Goal: Transaction & Acquisition: Purchase product/service

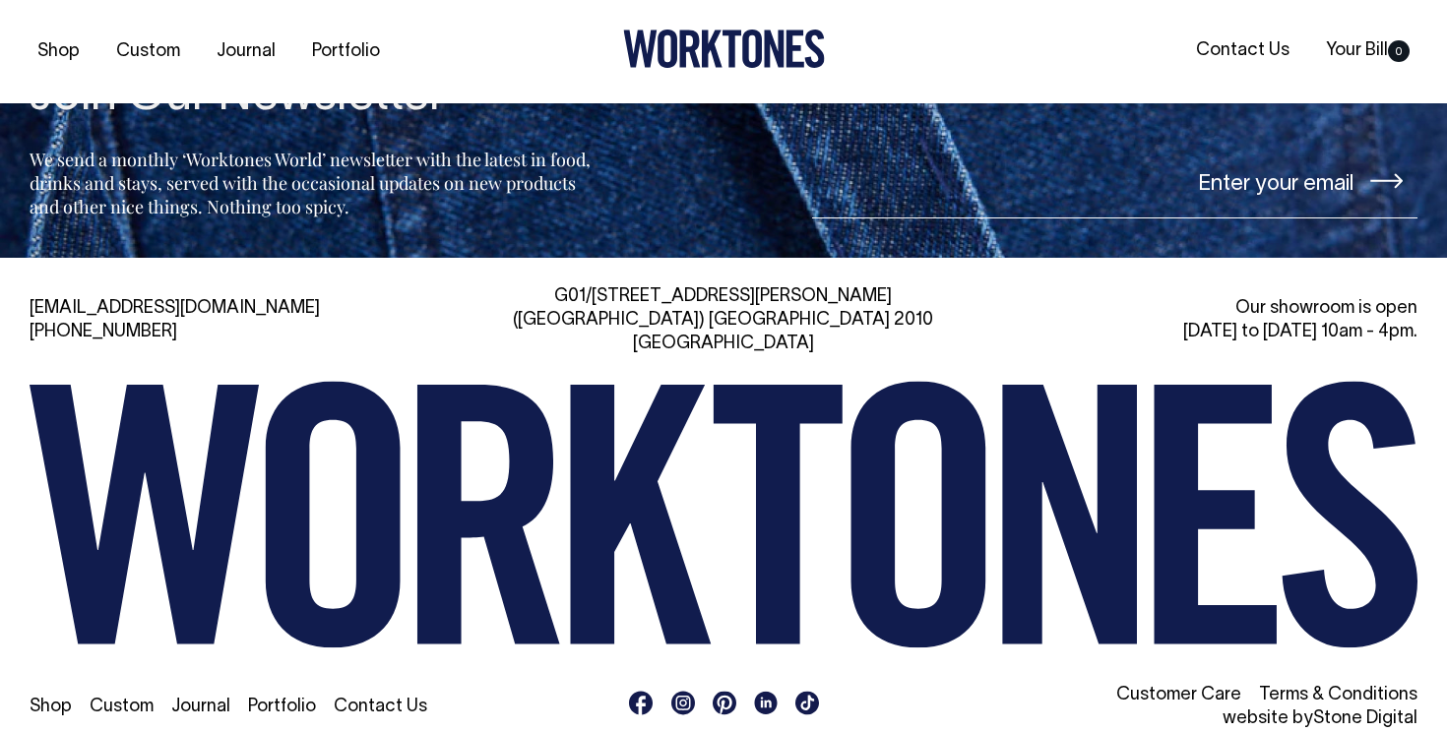
scroll to position [4274, 0]
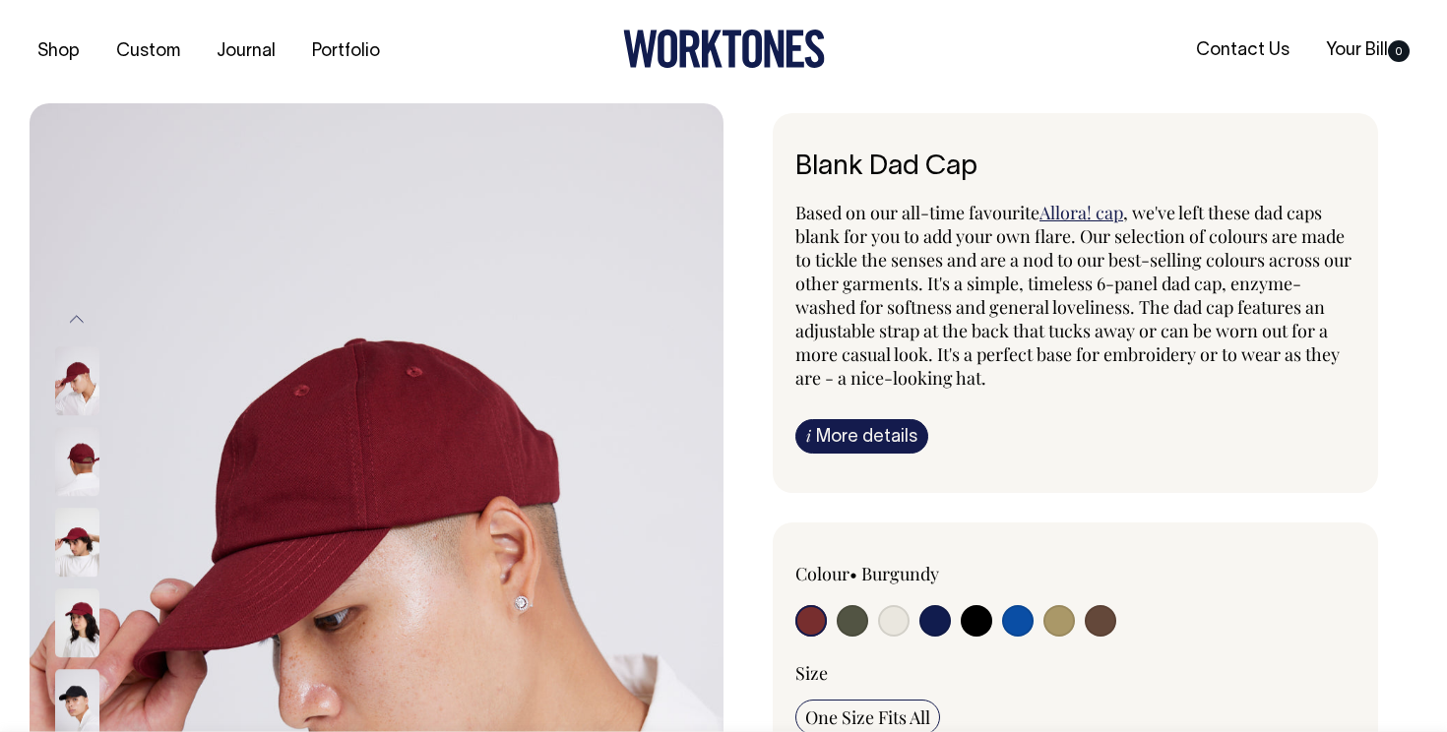
radio input "true"
select select "Natural"
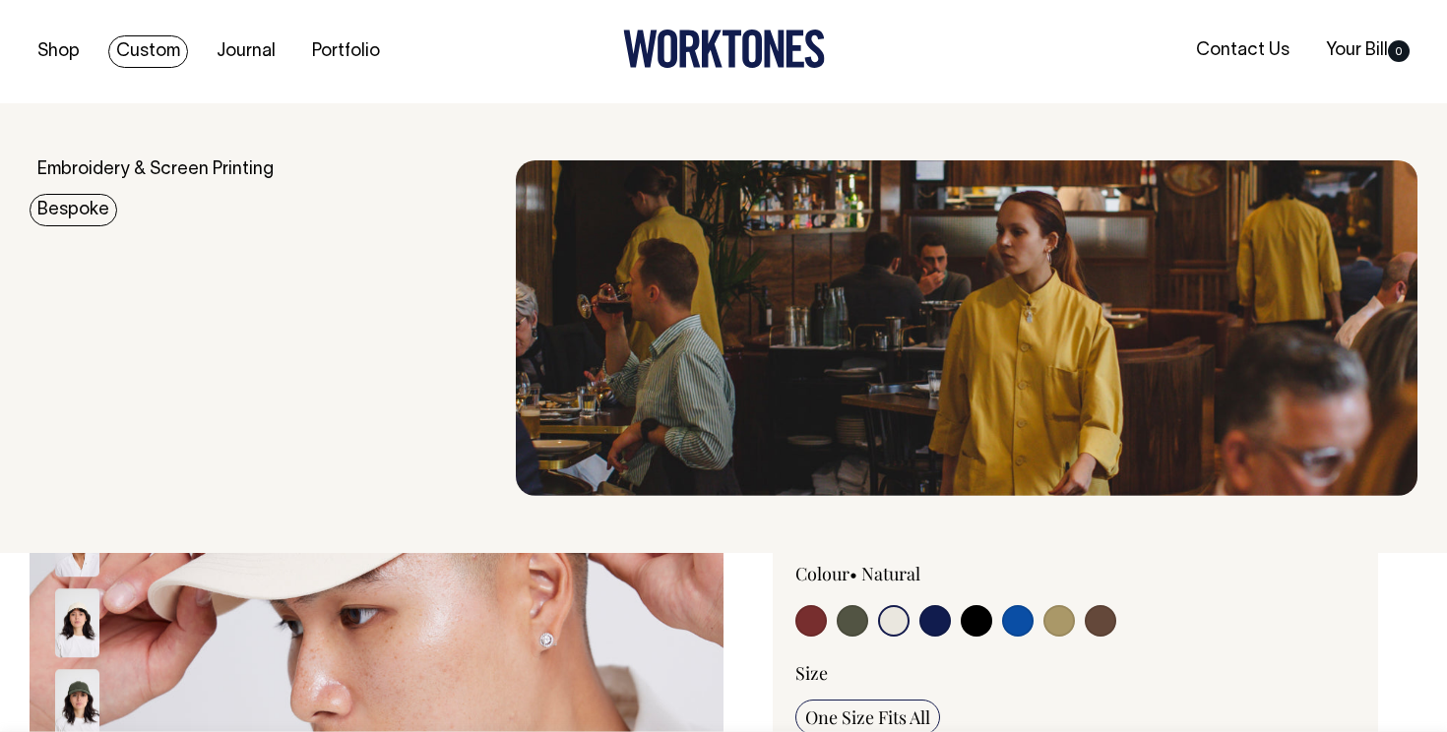
click at [89, 213] on link "Bespoke" at bounding box center [74, 210] width 88 height 32
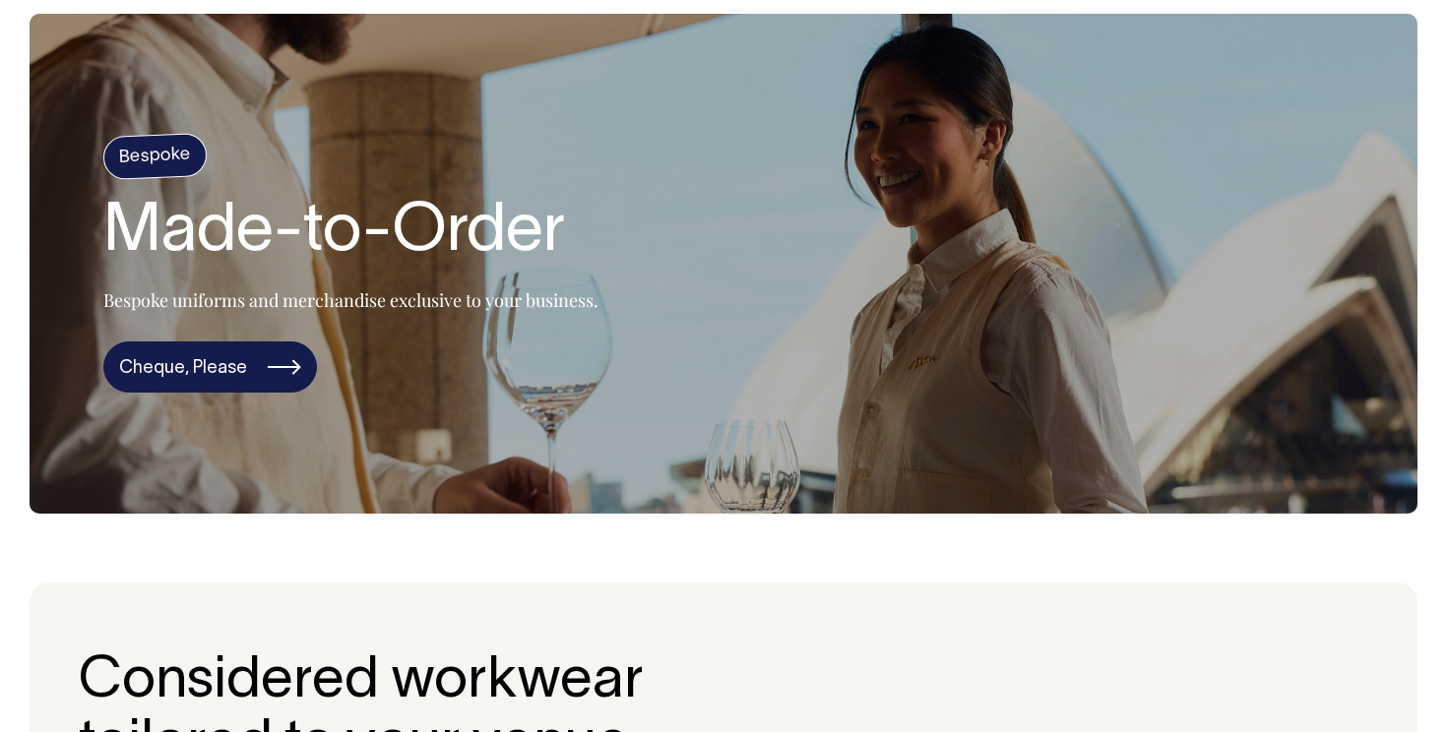
scroll to position [91, 0]
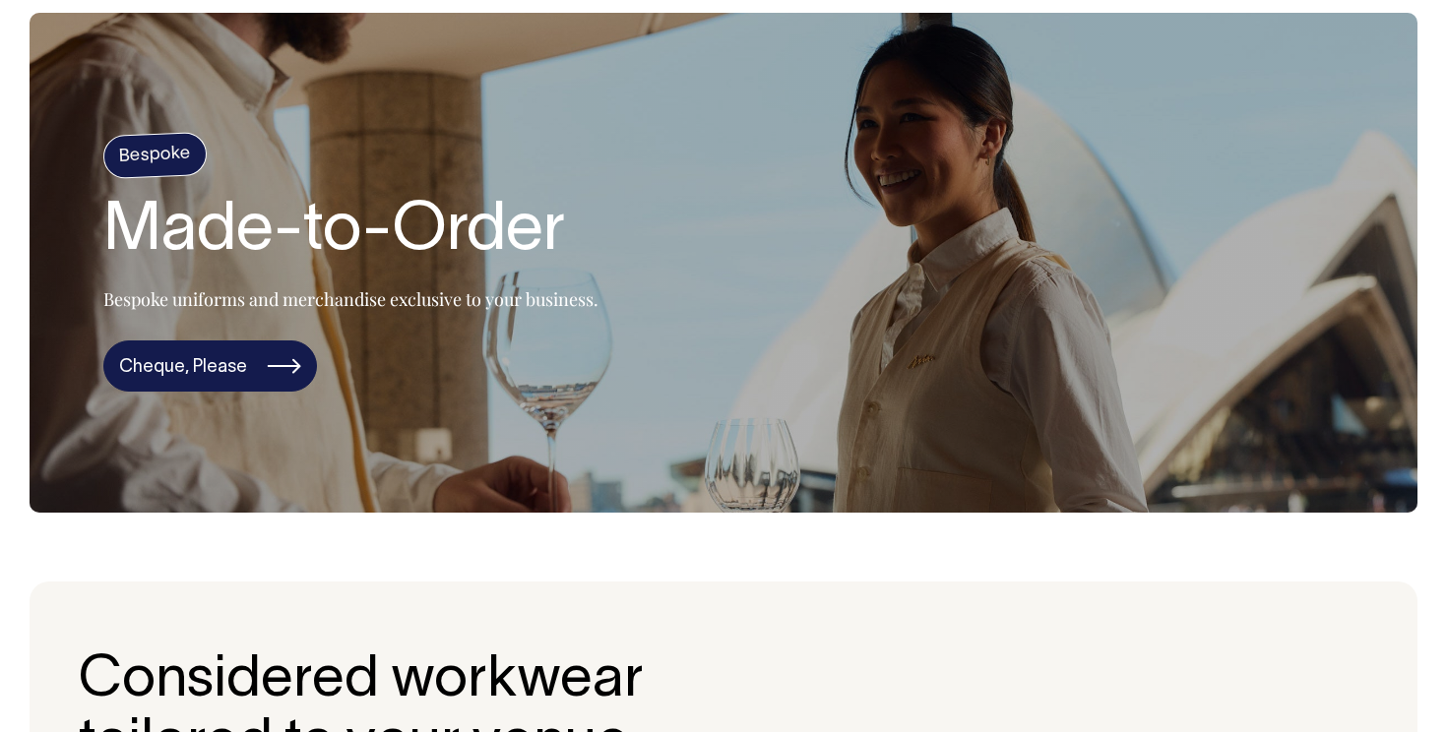
click at [209, 374] on link "Cheque, Please" at bounding box center [210, 365] width 214 height 51
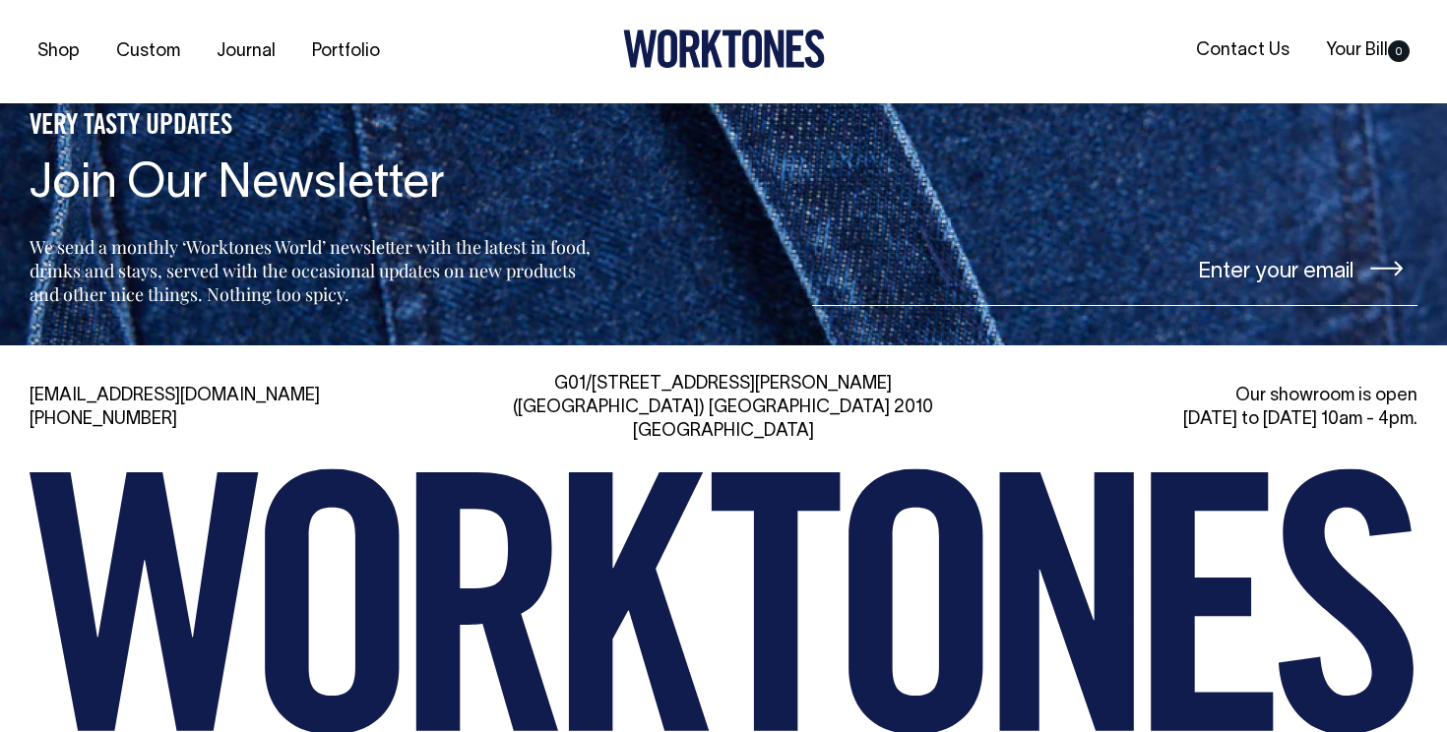
scroll to position [7862, 0]
